Goal: Find specific page/section: Find specific page/section

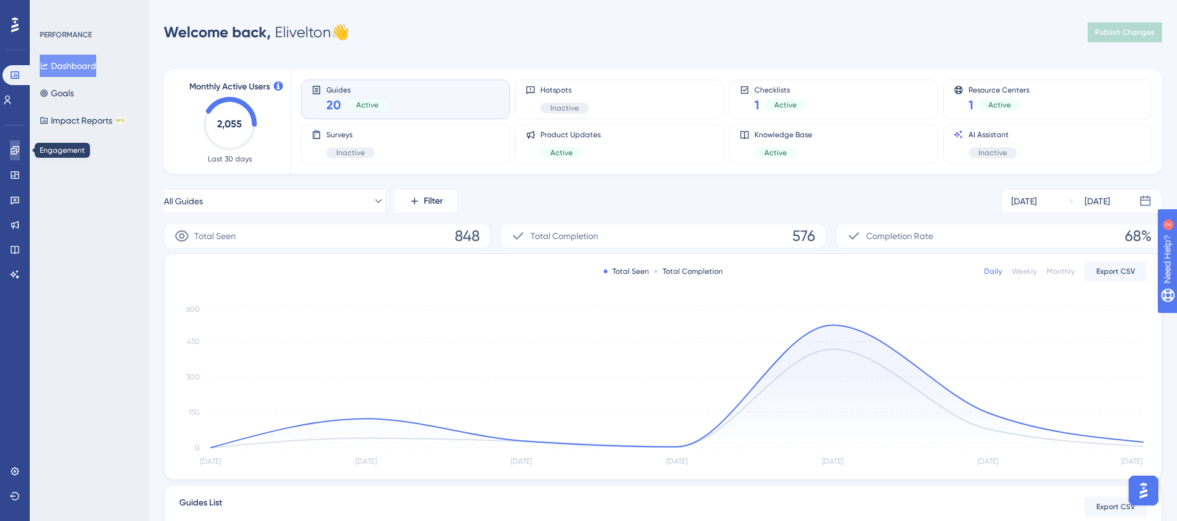
click at [15, 153] on icon at bounding box center [15, 150] width 8 height 8
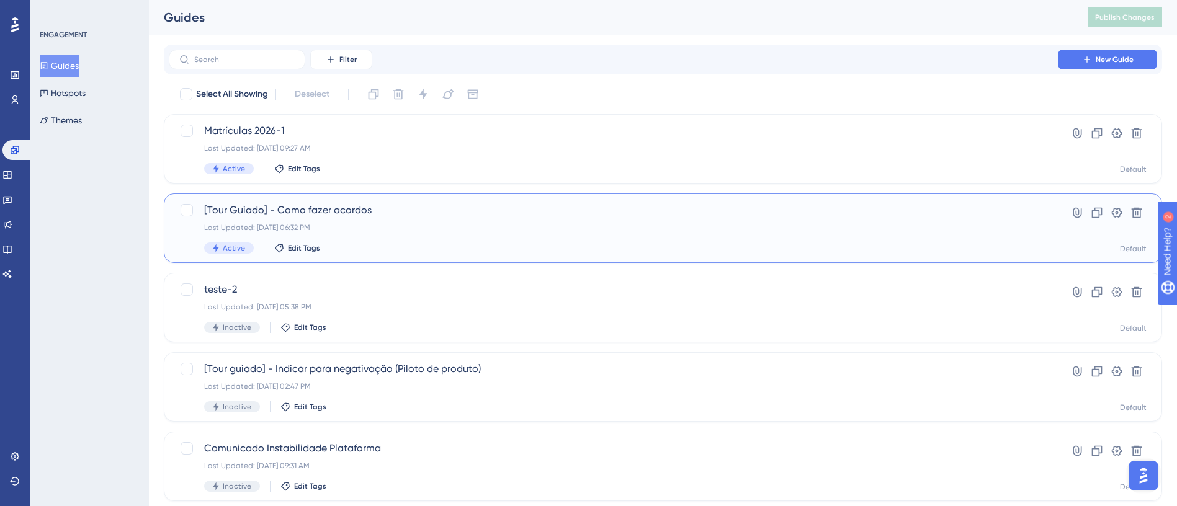
click at [464, 215] on span "[Tour Guiado] - Como fazer acordos" at bounding box center [613, 210] width 819 height 15
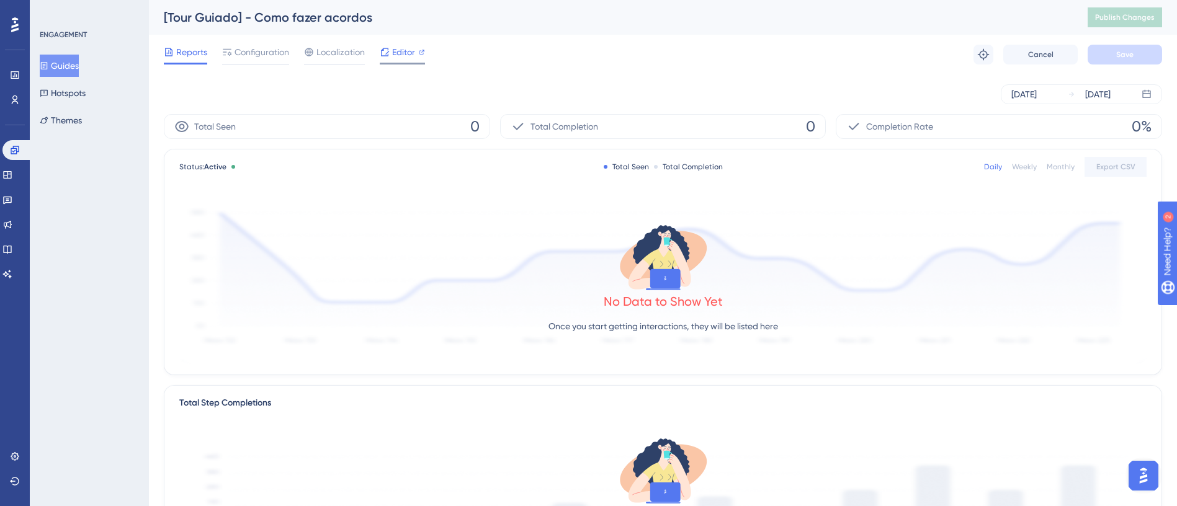
click at [400, 48] on span "Editor" at bounding box center [403, 52] width 23 height 15
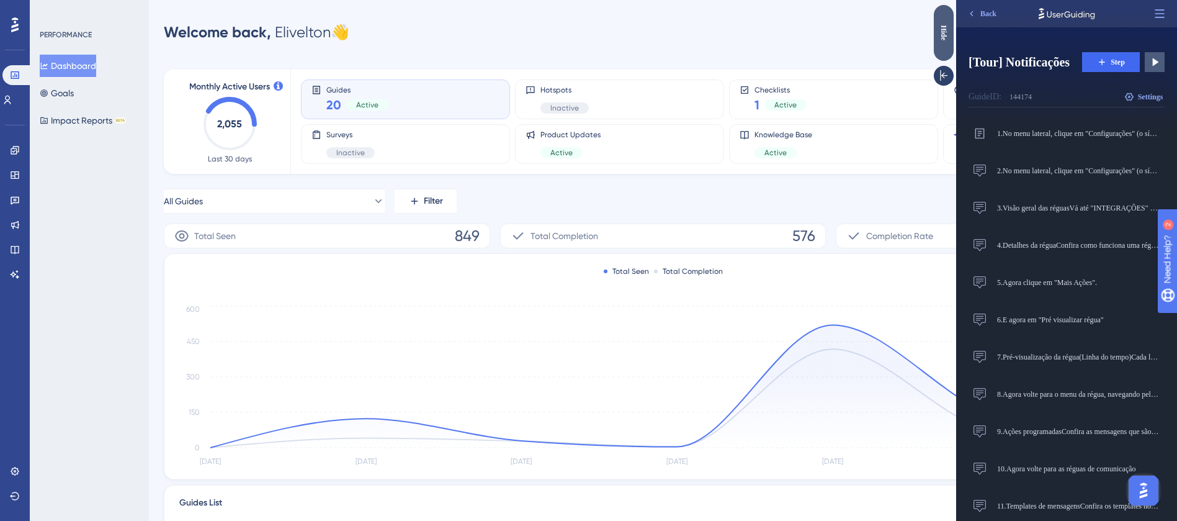
click at [946, 26] on div "Hide" at bounding box center [944, 33] width 20 height 16
